Goal: Use online tool/utility: Use online tool/utility

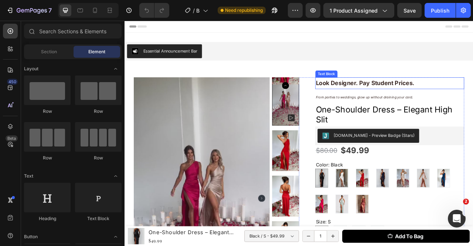
click at [463, 98] on strong "Look Designer. Pay Student Prices." at bounding box center [431, 100] width 126 height 9
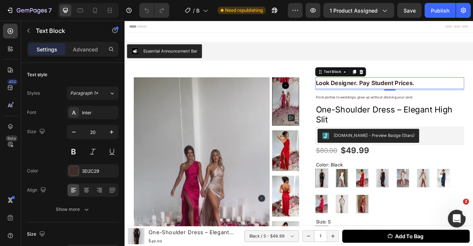
click at [422, 81] on div "Text Block" at bounding box center [399, 86] width 65 height 12
click at [421, 89] on div at bounding box center [425, 85] width 9 height 9
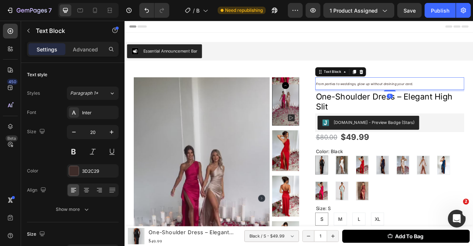
click at [413, 101] on icon "From parties to weddings, glow up without draining your card." at bounding box center [430, 101] width 124 height 5
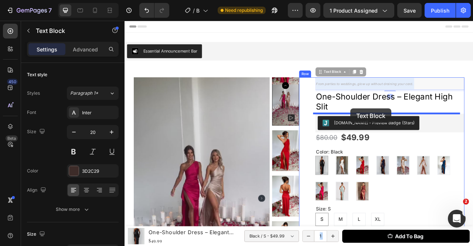
drag, startPoint x: 414, startPoint y: 100, endPoint x: 412, endPoint y: 132, distance: 32.3
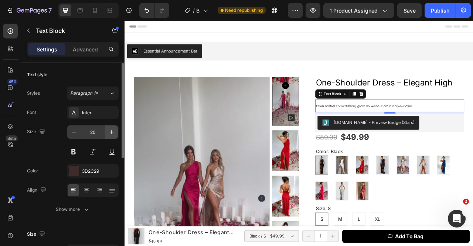
click at [106, 130] on button "button" at bounding box center [111, 131] width 13 height 13
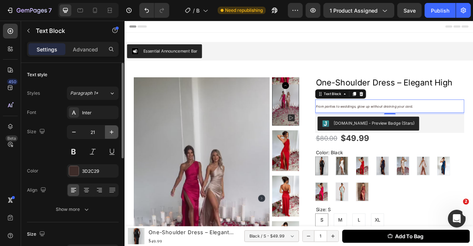
click at [106, 130] on button "button" at bounding box center [111, 131] width 13 height 13
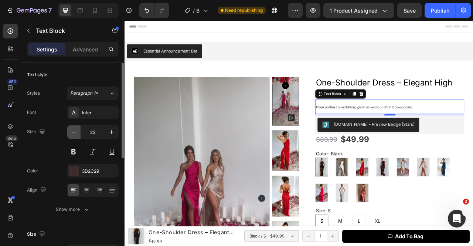
click at [74, 132] on icon "button" at bounding box center [73, 131] width 7 height 7
click at [74, 132] on icon "button" at bounding box center [74, 132] width 4 height 1
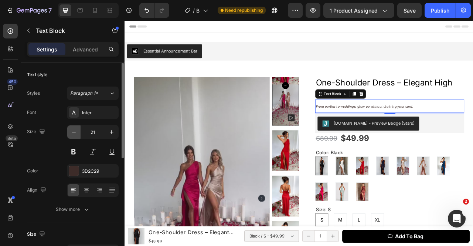
click at [74, 132] on icon "button" at bounding box center [74, 132] width 4 height 1
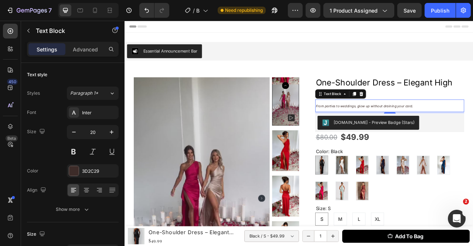
type input "19"
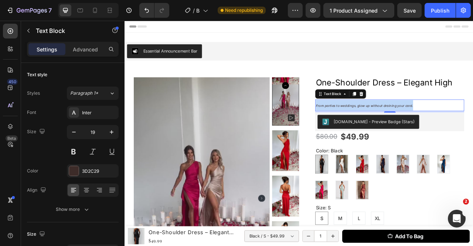
click at [437, 128] on icon "From parties to weddings, glow up without draining your card." at bounding box center [430, 128] width 124 height 5
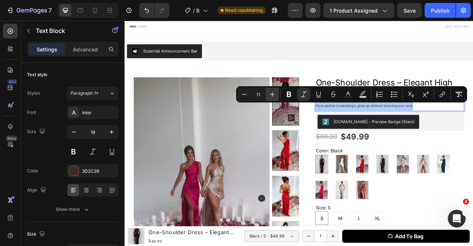
click at [275, 95] on icon "Editor contextual toolbar" at bounding box center [272, 94] width 7 height 7
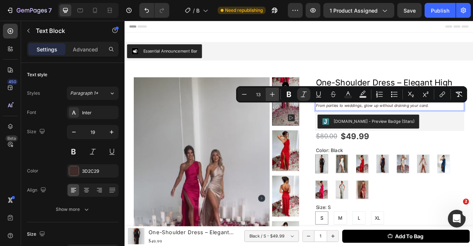
click at [275, 95] on icon "Editor contextual toolbar" at bounding box center [272, 94] width 7 height 7
type input "14"
click at [419, 101] on h1 "One-Shoulder Dress – Elegant High Slit" at bounding box center [462, 106] width 190 height 26
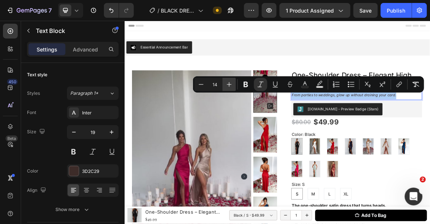
click at [230, 82] on icon "Editor contextual toolbar" at bounding box center [228, 84] width 7 height 7
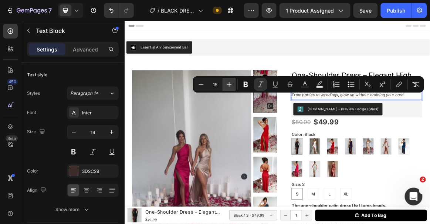
click at [230, 82] on icon "Editor contextual toolbar" at bounding box center [228, 84] width 7 height 7
type input "16"
click at [302, 84] on icon "Editor contextual toolbar" at bounding box center [304, 84] width 7 height 7
type input "3D2C29"
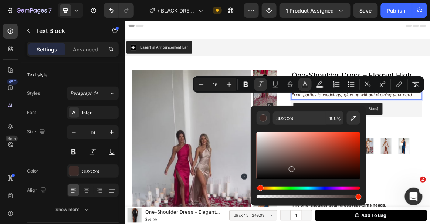
drag, startPoint x: 396, startPoint y: 191, endPoint x: 304, endPoint y: 260, distance: 114.8
type input "000000"
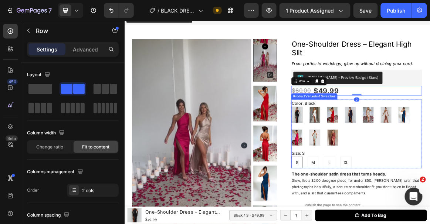
scroll to position [89, 0]
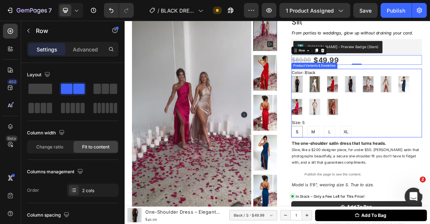
click at [400, 142] on img at bounding box center [401, 145] width 16 height 23
click at [393, 133] on input "Sage Sage" at bounding box center [392, 133] width 0 height 0
radio input "true"
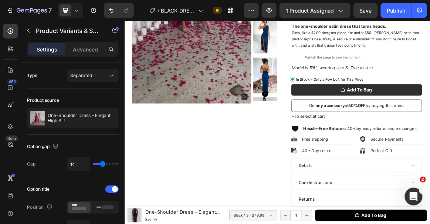
scroll to position [169, 0]
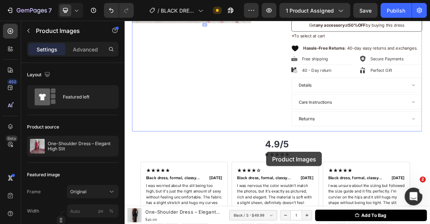
click at [330, 210] on div at bounding box center [346, 226] width 444 height 1162
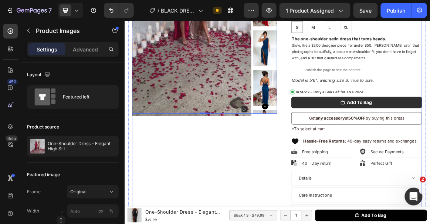
scroll to position [196, 0]
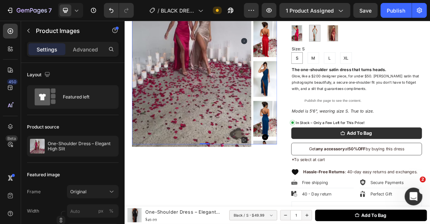
click at [332, 194] on img at bounding box center [329, 220] width 35 height 52
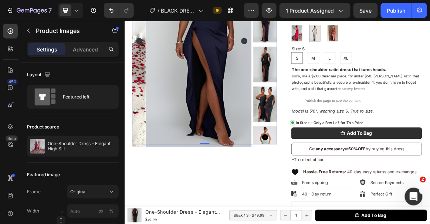
click at [332, 192] on div at bounding box center [329, 47] width 35 height 303
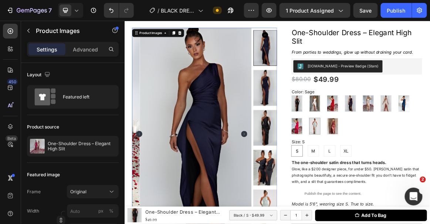
scroll to position [241, 0]
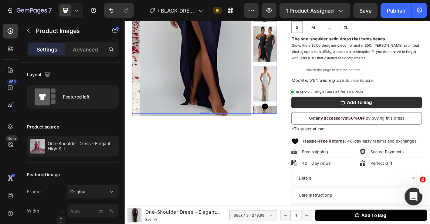
click at [325, 147] on icon "Carousel Next Arrow" at bounding box center [328, 144] width 9 height 9
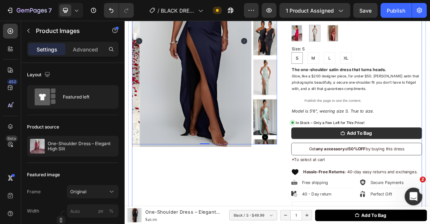
scroll to position [152, 0]
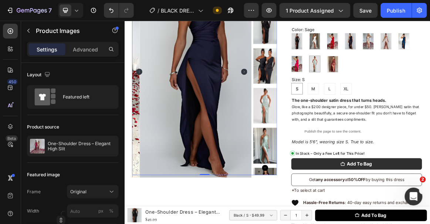
click at [319, 197] on img at bounding box center [329, 202] width 35 height 52
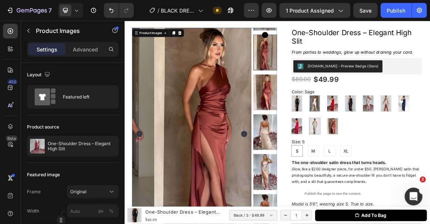
scroll to position [0, 0]
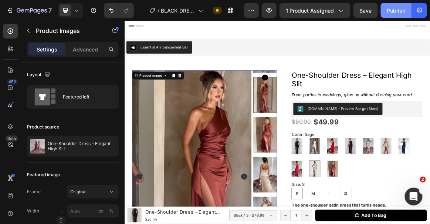
click at [397, 13] on div "Publish" at bounding box center [396, 11] width 18 height 8
